Goal: Task Accomplishment & Management: Complete application form

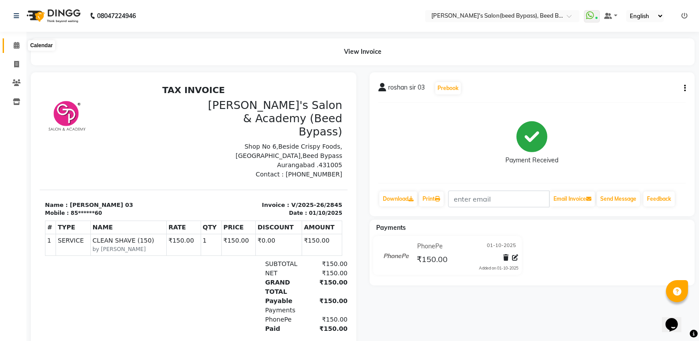
click at [14, 45] on icon at bounding box center [17, 45] width 6 height 7
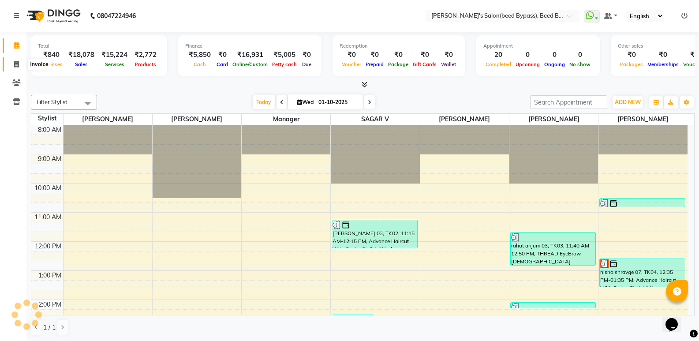
click at [18, 64] on icon at bounding box center [16, 64] width 5 height 7
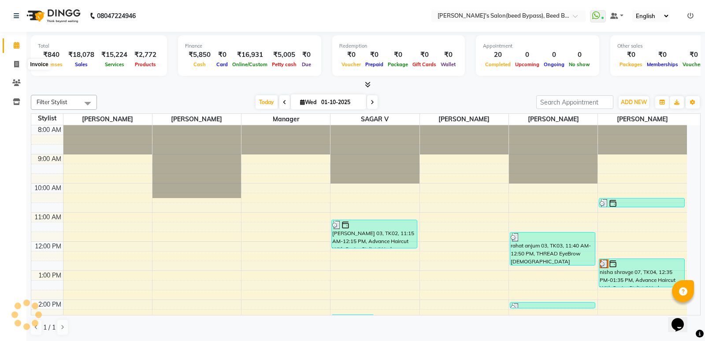
select select "4176"
select select "service"
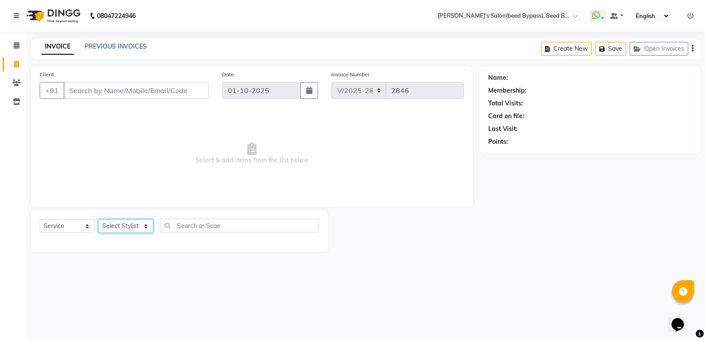
click at [149, 224] on select "Select Stylist" at bounding box center [125, 226] width 55 height 14
select select "28787"
click at [98, 219] on select "Select Stylist [PERSON_NAME] manager [PERSON_NAME] V sagar [PERSON_NAME] [PERSO…" at bounding box center [125, 226] width 55 height 14
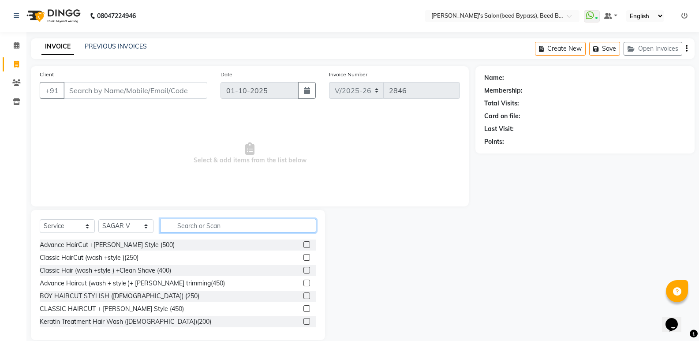
click at [190, 223] on input "text" at bounding box center [238, 226] width 156 height 14
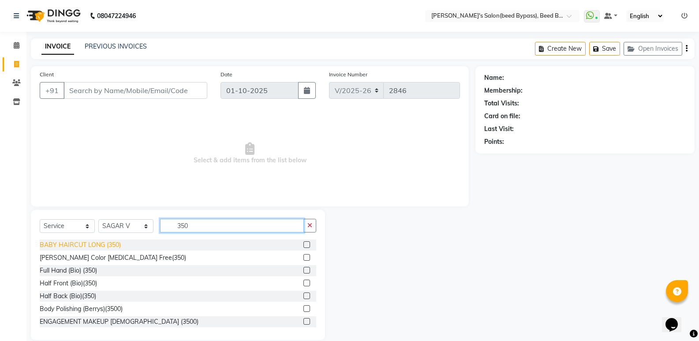
type input "350"
click at [87, 245] on div "BABY HAIRCUT LONG (350)" at bounding box center [80, 244] width 81 height 9
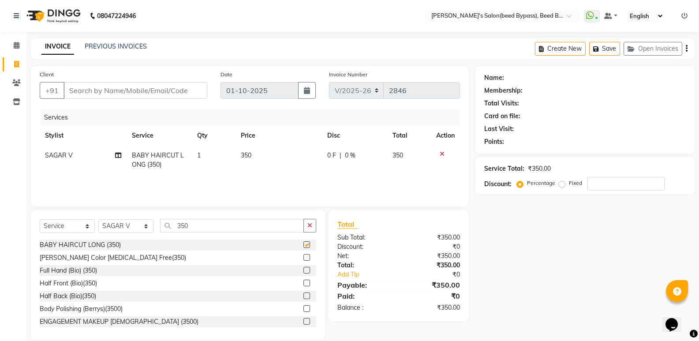
checkbox input "false"
click at [117, 90] on input "Client" at bounding box center [135, 90] width 144 height 17
type input "9"
type input "0"
type input "9834824203"
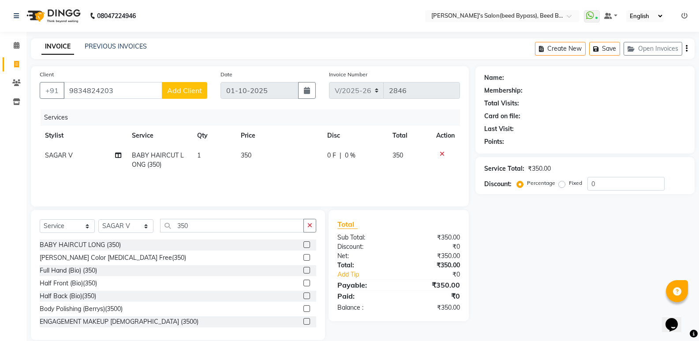
click at [179, 93] on span "Add Client" at bounding box center [184, 90] width 35 height 9
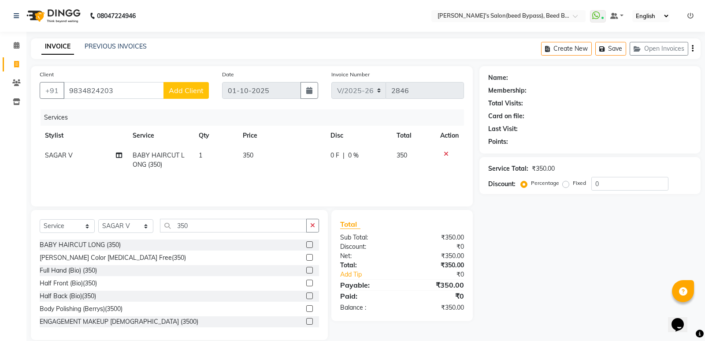
select select "22"
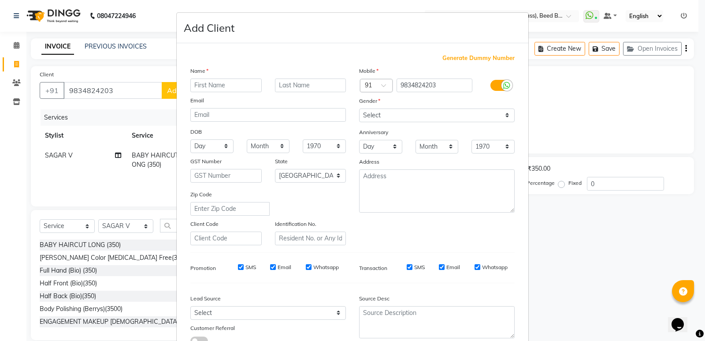
click at [205, 90] on input "text" at bounding box center [225, 85] width 71 height 14
type input "[PERSON_NAME] 03"
click at [410, 116] on select "Select [DEMOGRAPHIC_DATA] [DEMOGRAPHIC_DATA] Other Prefer Not To Say" at bounding box center [437, 115] width 156 height 14
select select "[DEMOGRAPHIC_DATA]"
click at [359, 108] on select "Select [DEMOGRAPHIC_DATA] [DEMOGRAPHIC_DATA] Other Prefer Not To Say" at bounding box center [437, 115] width 156 height 14
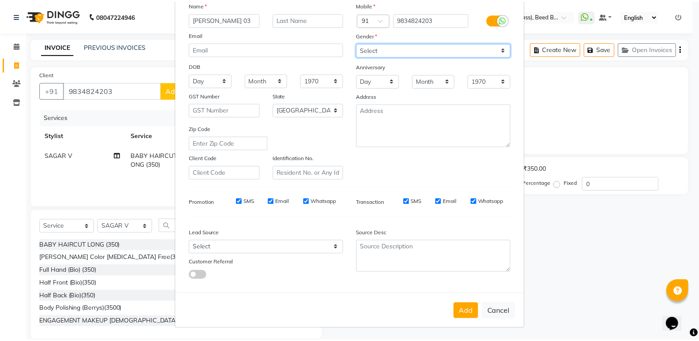
scroll to position [66, 0]
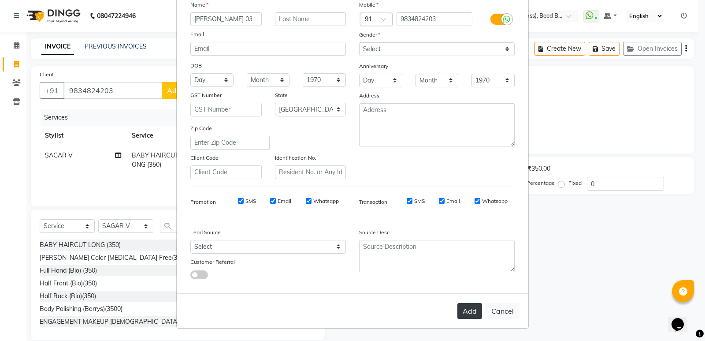
click at [469, 310] on button "Add" at bounding box center [470, 311] width 25 height 16
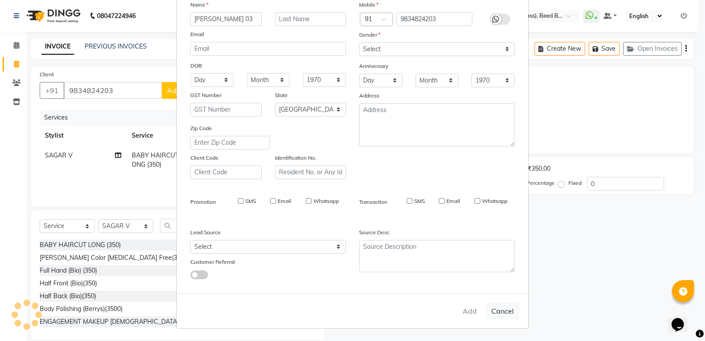
type input "98******03"
select select
select select "null"
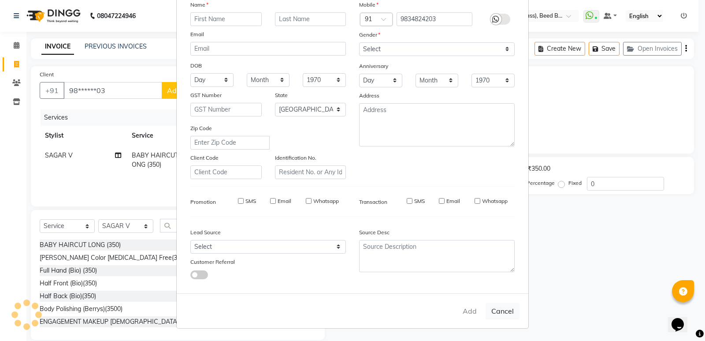
select select
checkbox input "false"
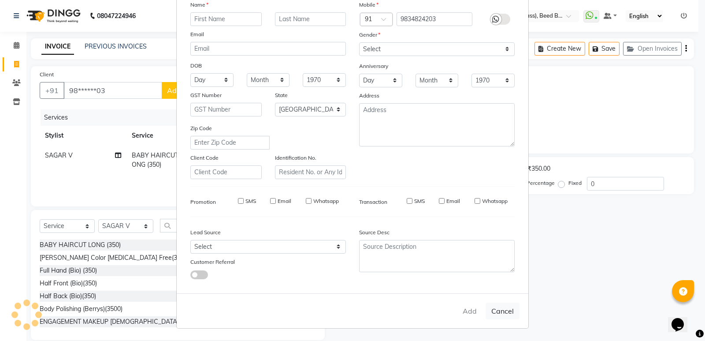
checkbox input "false"
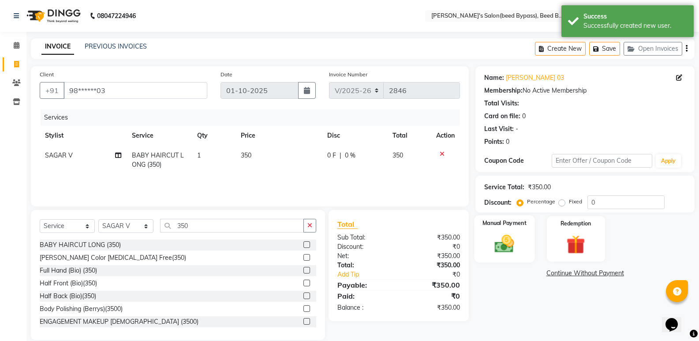
drag, startPoint x: 490, startPoint y: 240, endPoint x: 512, endPoint y: 243, distance: 22.3
click at [490, 240] on img at bounding box center [503, 243] width 31 height 22
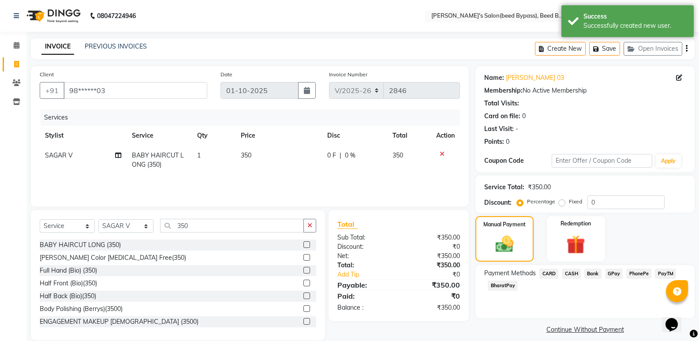
click at [645, 276] on span "PhonePe" at bounding box center [638, 273] width 25 height 10
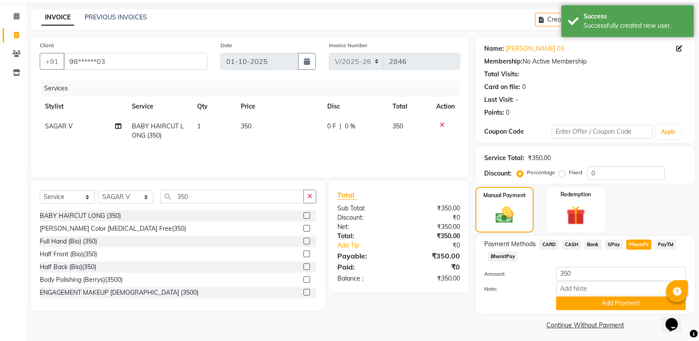
scroll to position [33, 0]
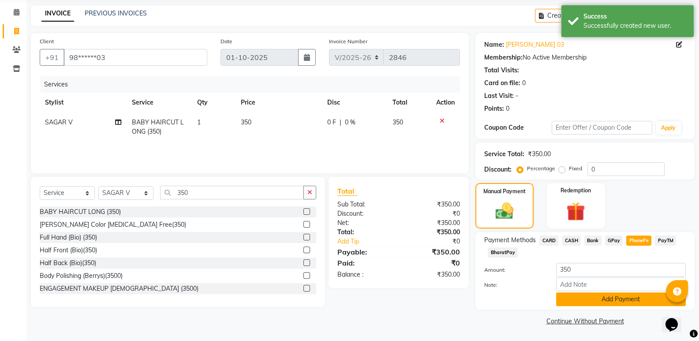
click at [638, 297] on button "Add Payment" at bounding box center [621, 299] width 130 height 14
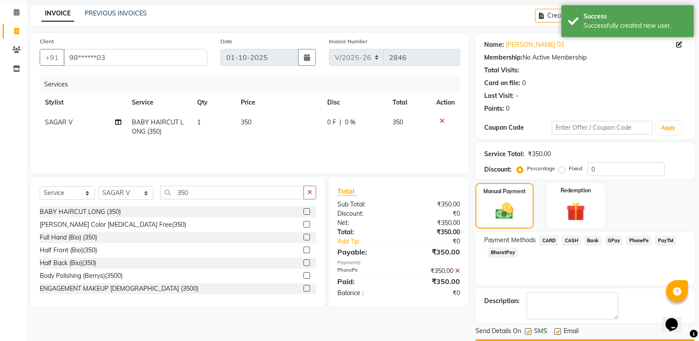
scroll to position [58, 0]
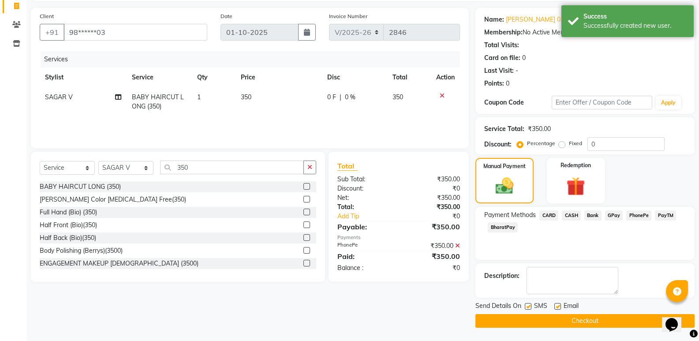
click at [630, 324] on button "Checkout" at bounding box center [584, 321] width 219 height 14
